Goal: Ask a question

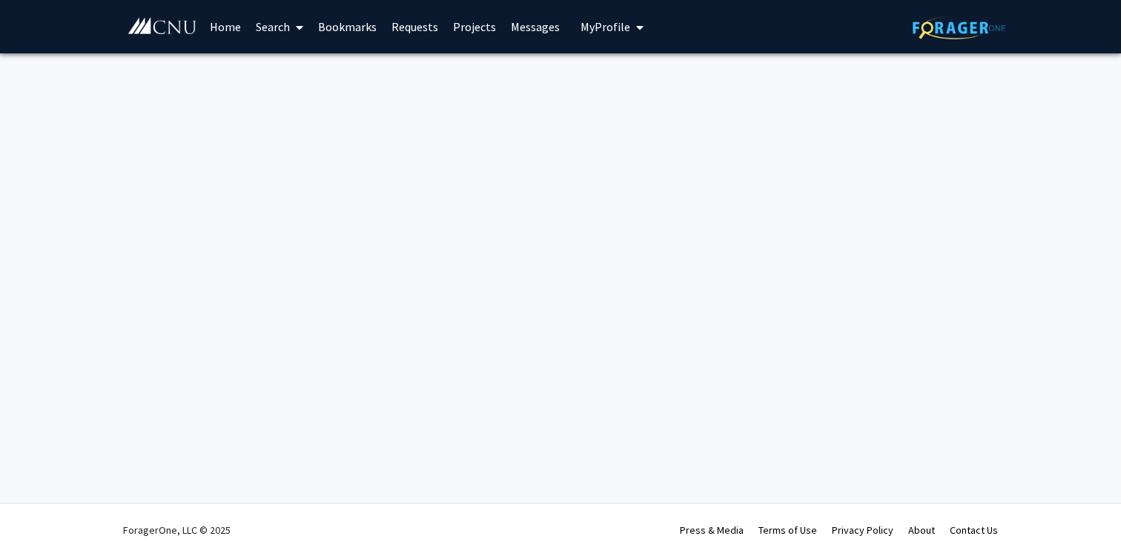
click at [286, 33] on link "Search" at bounding box center [279, 27] width 62 height 52
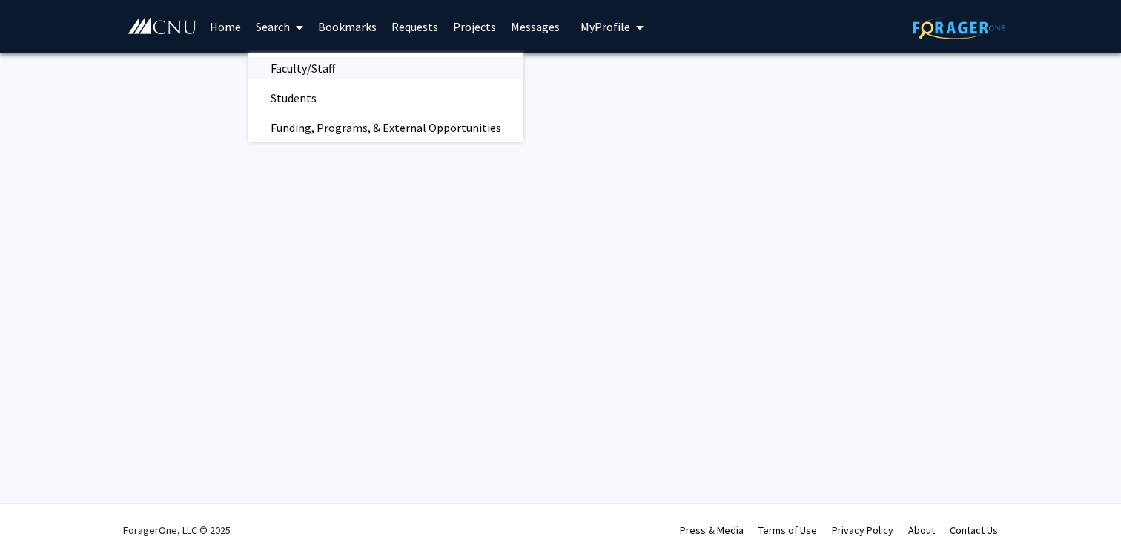
click at [298, 70] on span "Faculty/Staff" at bounding box center [302, 68] width 109 height 30
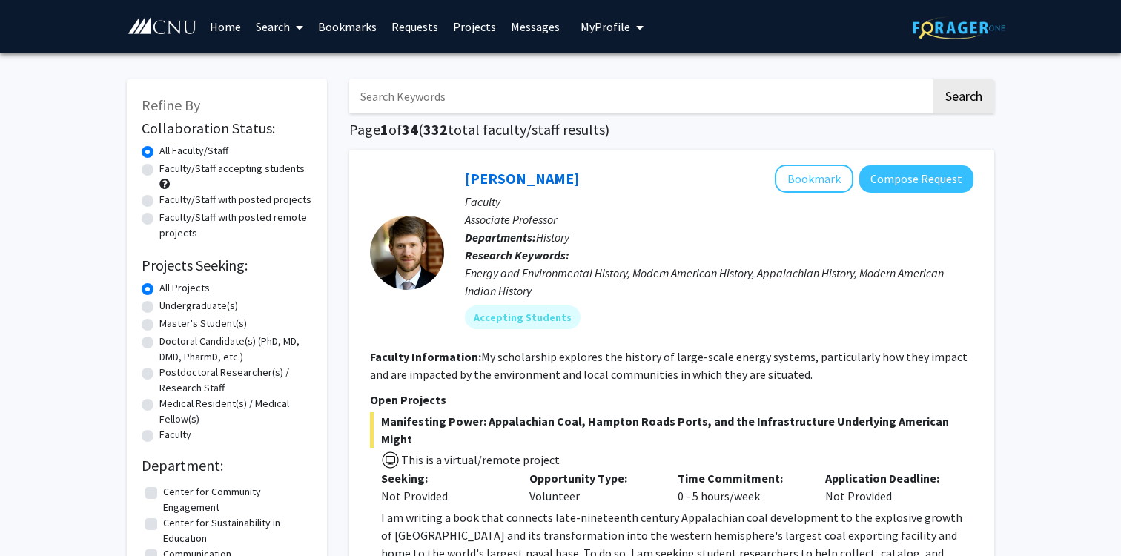
click at [400, 105] on input "Search Keywords" at bounding box center [640, 96] width 582 height 34
click at [934, 79] on button "Search" at bounding box center [964, 96] width 61 height 34
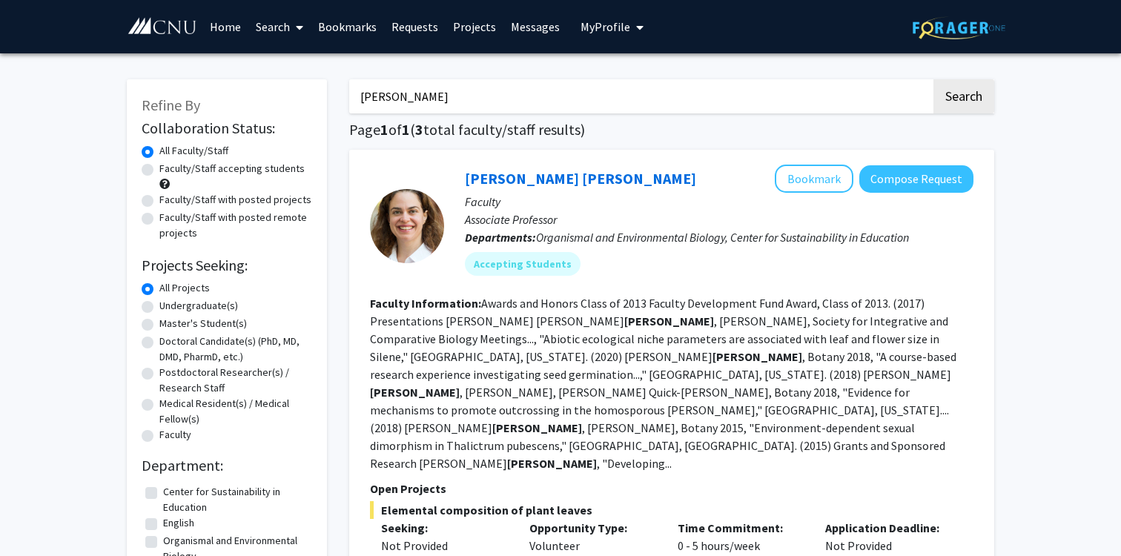
click at [518, 101] on input "[PERSON_NAME]" at bounding box center [640, 96] width 582 height 34
type input "[PERSON_NAME]"
click at [934, 79] on button "Search" at bounding box center [964, 96] width 61 height 34
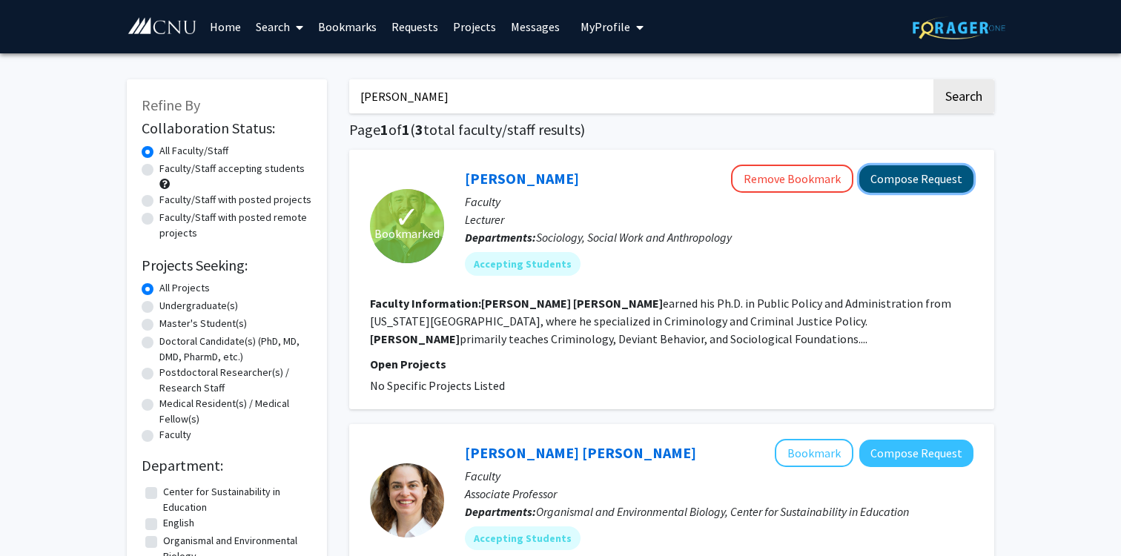
click at [888, 179] on button "Compose Request" at bounding box center [916, 178] width 114 height 27
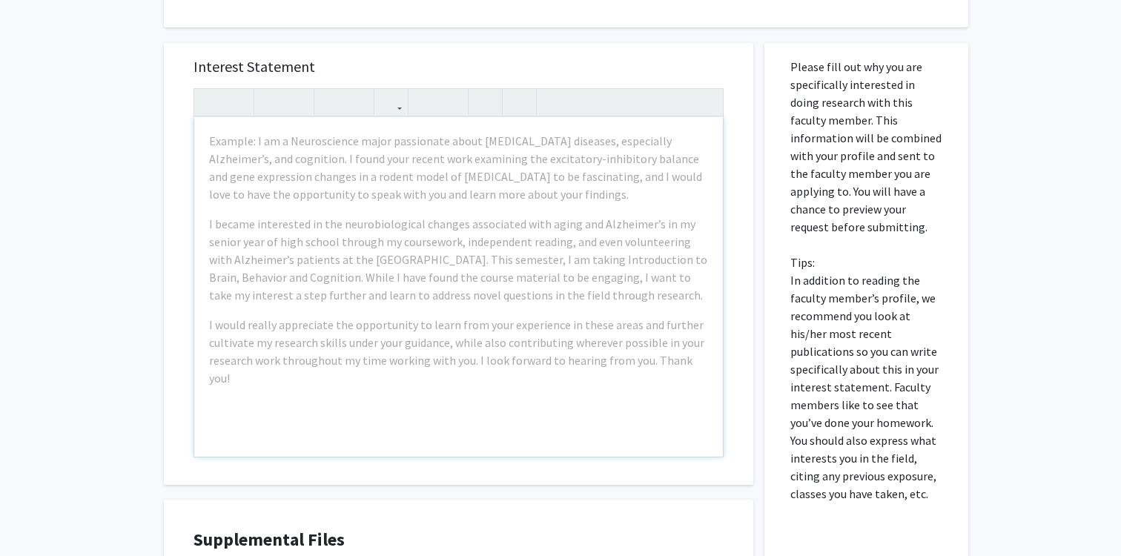
scroll to position [448, 0]
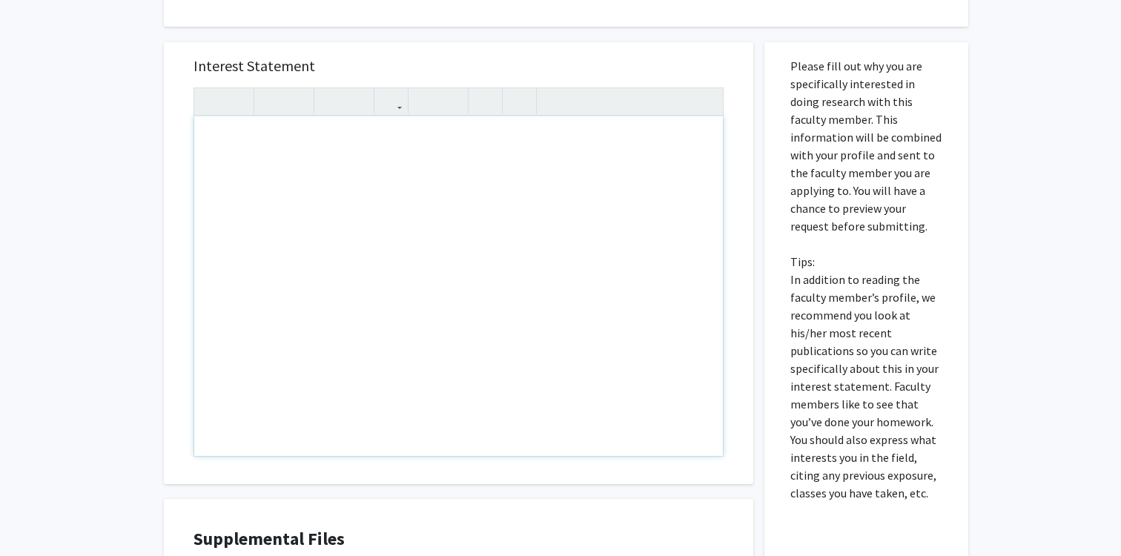
drag, startPoint x: 654, startPoint y: 342, endPoint x: 575, endPoint y: 337, distance: 78.8
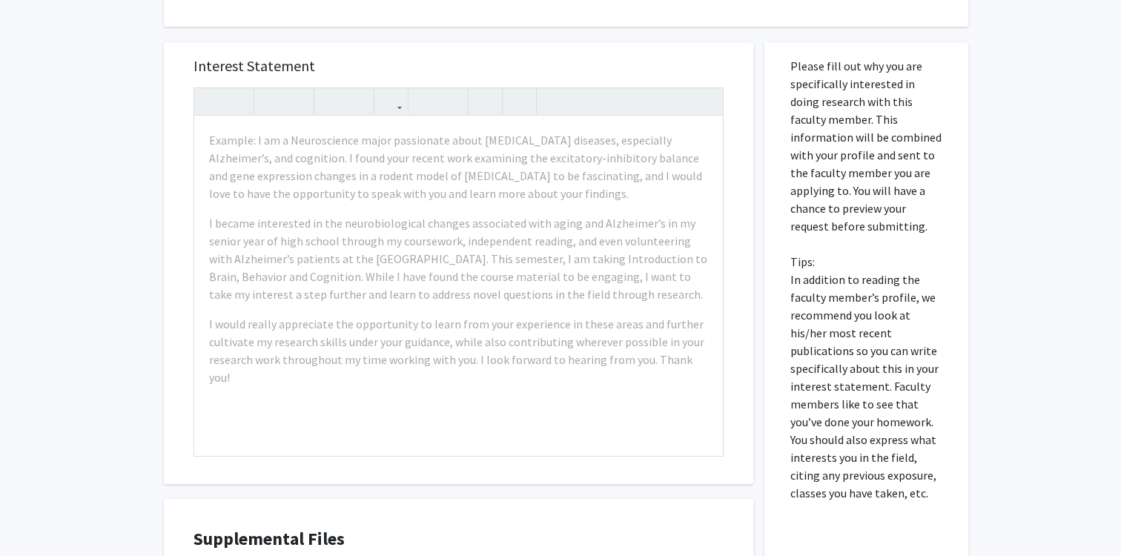
click at [630, 68] on div "Interest Statement Example: I am a Neuroscience major passionate about [MEDICAL…" at bounding box center [459, 263] width 560 height 442
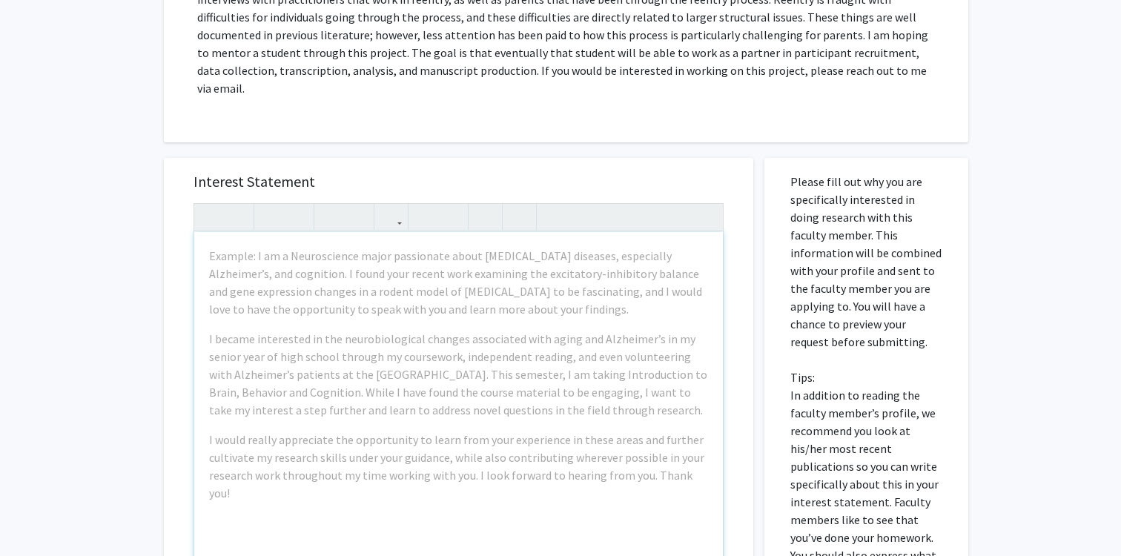
scroll to position [321, 0]
